Goal: Download file/media

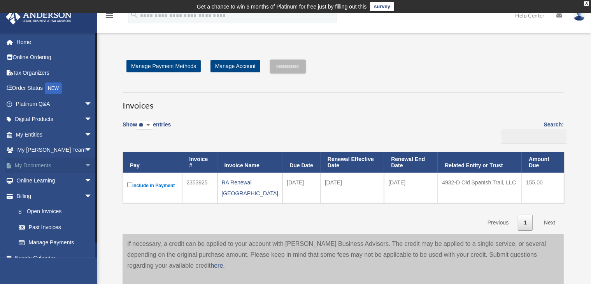
click at [50, 161] on link "My Documents arrow_drop_down" at bounding box center [54, 166] width 98 height 16
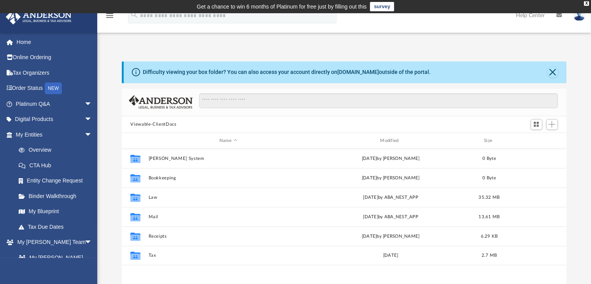
scroll to position [170, 438]
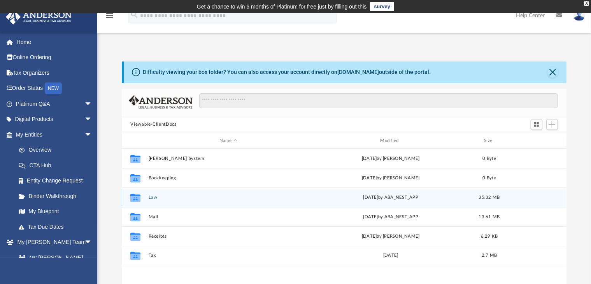
click at [221, 200] on button "Law" at bounding box center [228, 197] width 159 height 5
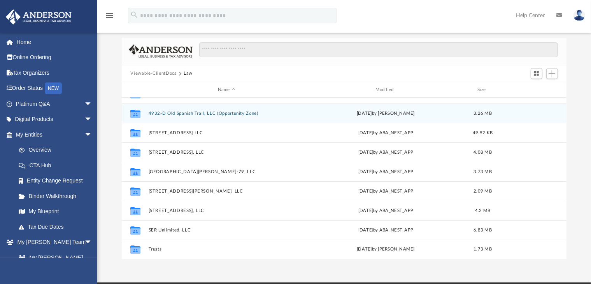
scroll to position [51, 0]
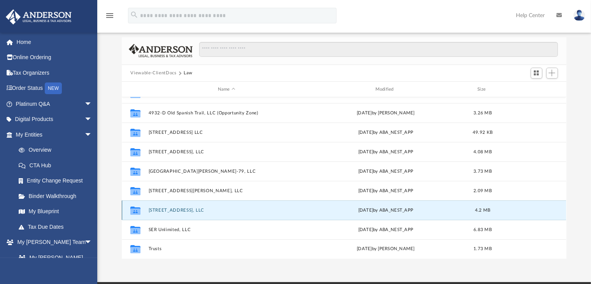
click at [200, 209] on button "7239 Converse Ridge Lane, LLC" at bounding box center [227, 210] width 156 height 5
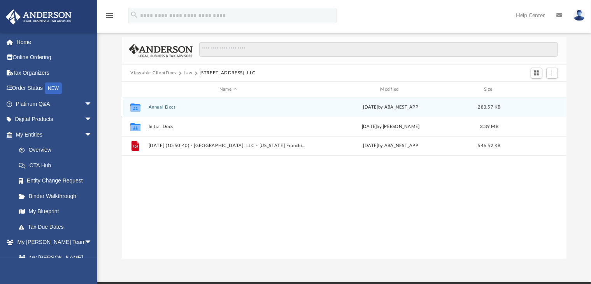
scroll to position [0, 0]
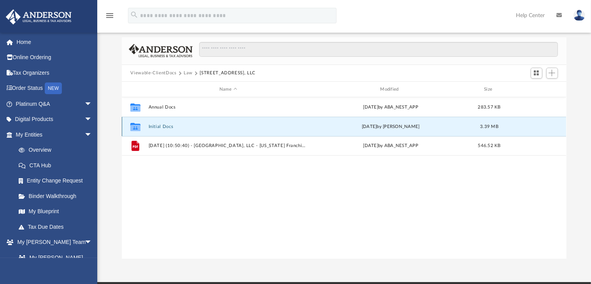
click at [197, 129] on button "Initial Docs" at bounding box center [228, 126] width 159 height 5
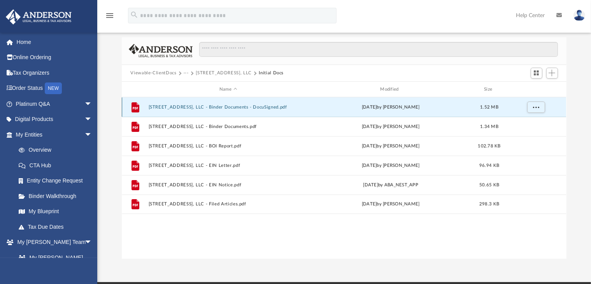
click at [286, 109] on button "7239 Converse Ridge Lane, LLC - Binder Documents - DocuSigned.pdf" at bounding box center [228, 107] width 159 height 5
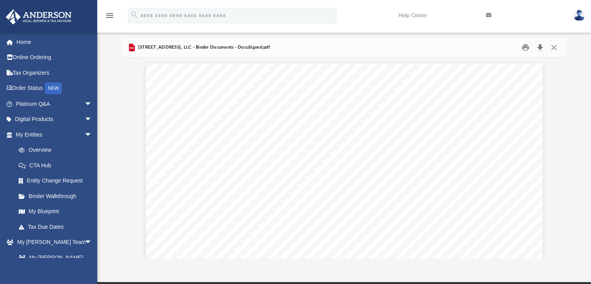
click at [540, 45] on button "Download" at bounding box center [540, 47] width 14 height 12
click at [540, 44] on button "Download" at bounding box center [540, 47] width 14 height 12
click at [539, 44] on button "Download" at bounding box center [540, 47] width 14 height 12
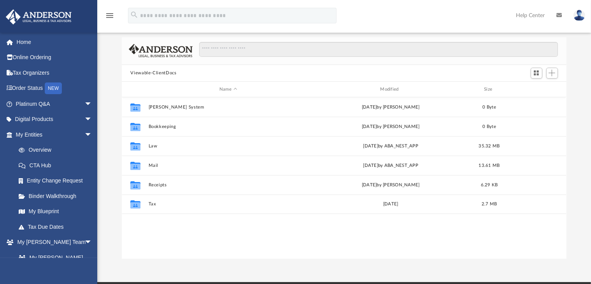
scroll to position [170, 438]
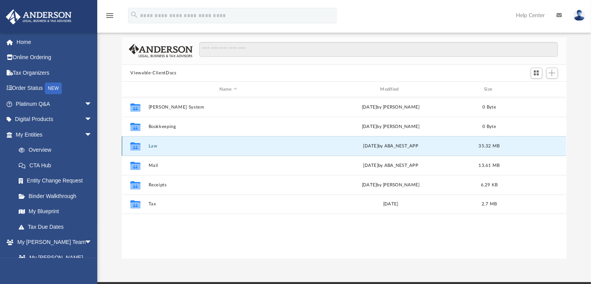
click at [179, 144] on button "Law" at bounding box center [228, 146] width 159 height 5
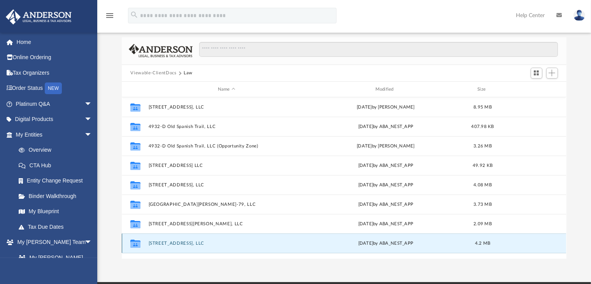
click at [202, 243] on button "7239 Converse Ridge Lane, LLC" at bounding box center [227, 243] width 156 height 5
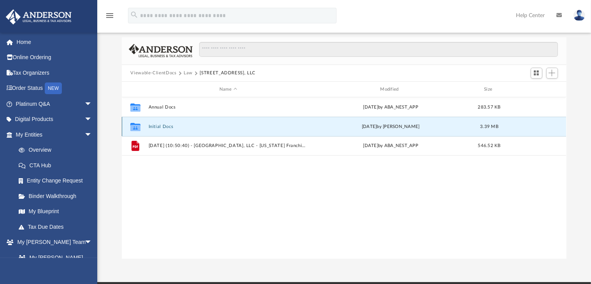
click at [172, 124] on button "Initial Docs" at bounding box center [228, 126] width 159 height 5
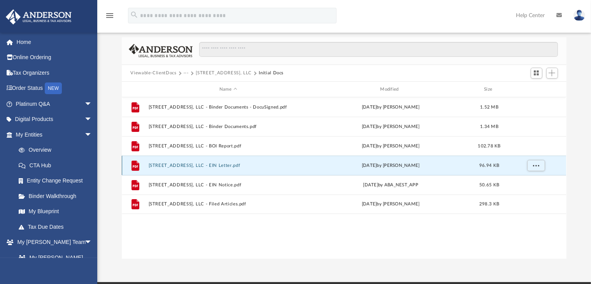
click at [192, 163] on button "7239 Converse Ridge Lane, LLC - EIN Letter.pdf" at bounding box center [228, 165] width 159 height 5
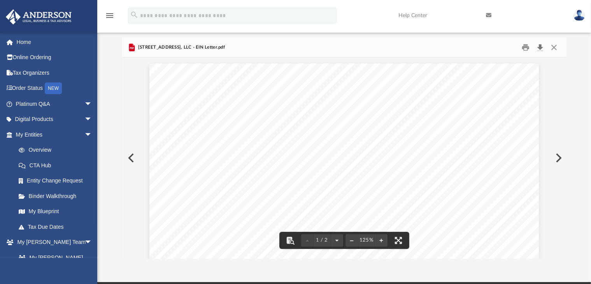
click at [540, 46] on button "Download" at bounding box center [540, 47] width 14 height 12
